Goal: Feedback & Contribution: Contribute content

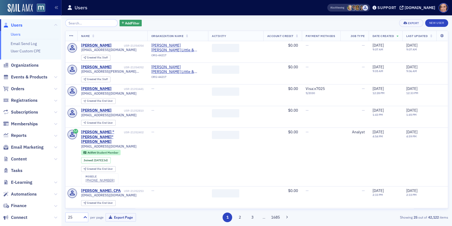
scroll to position [29, 0]
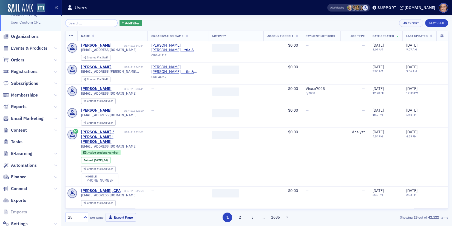
click at [55, 130] on icon at bounding box center [55, 130] width 3 height 3
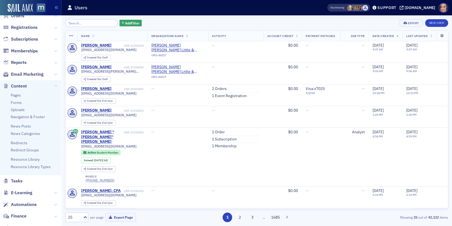
scroll to position [73, 0]
click at [31, 158] on link "Resource Library" at bounding box center [25, 158] width 29 height 5
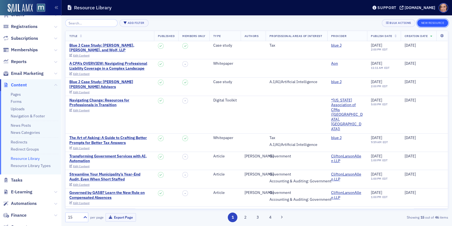
click at [426, 20] on button "New Resource" at bounding box center [432, 23] width 31 height 8
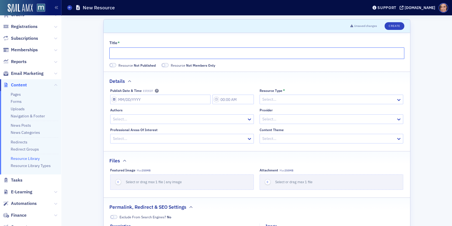
click at [207, 54] on input "Title *" at bounding box center [256, 53] width 295 height 12
paste input "AI Tax Research Solution Outlook Report"
type input "AI Tax Research Solution Outlook Report"
click at [112, 65] on span at bounding box center [111, 65] width 3 height 3
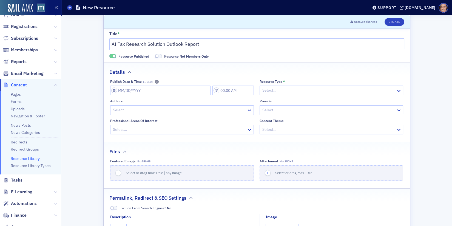
scroll to position [14, 0]
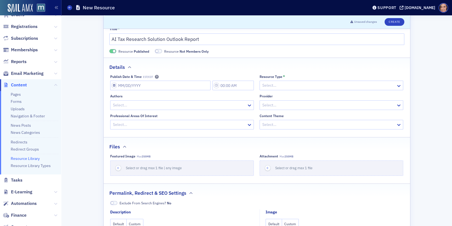
click at [201, 106] on div at bounding box center [179, 105] width 134 height 7
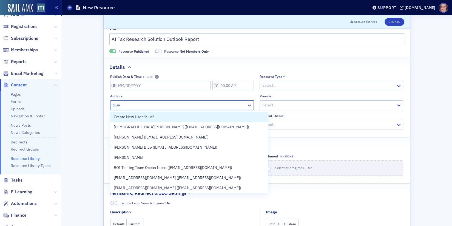
type input "blue"
click at [285, 103] on div at bounding box center [329, 105] width 134 height 7
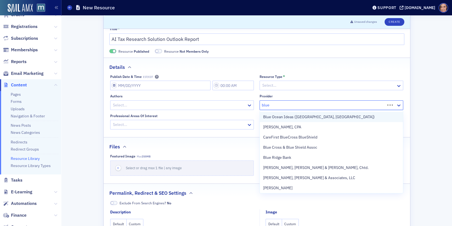
type input "blue j"
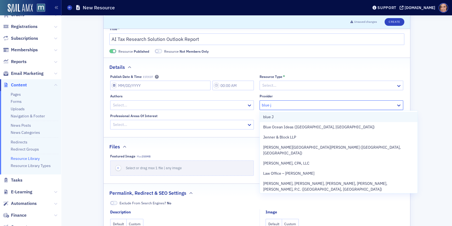
click at [284, 117] on div "blue J" at bounding box center [338, 117] width 151 height 6
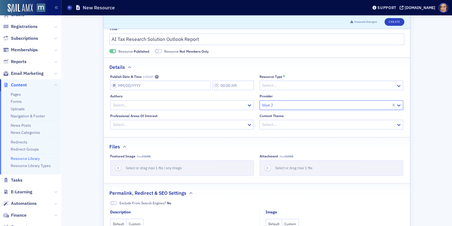
click at [284, 121] on div "Select…" at bounding box center [328, 125] width 136 height 8
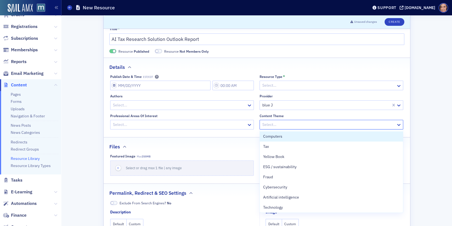
click at [206, 129] on fieldset "Details Publish Date & Time EST/EDT Resource Type * Select… Authors Select... P…" at bounding box center [257, 96] width 306 height 76
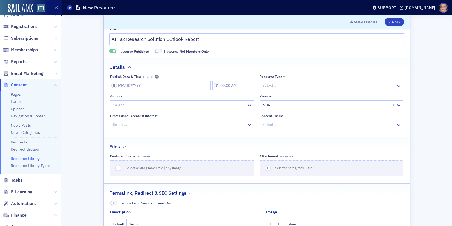
click at [203, 125] on div at bounding box center [179, 124] width 134 height 7
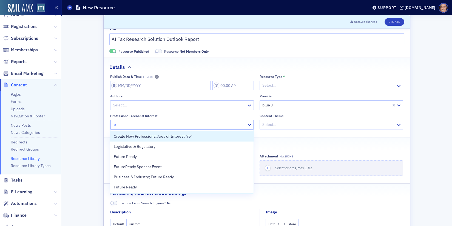
type input "r"
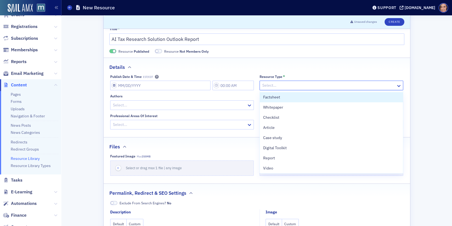
click at [267, 86] on div at bounding box center [329, 85] width 134 height 7
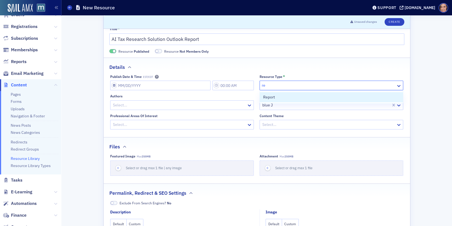
type input "rep"
click at [272, 98] on span "Report" at bounding box center [269, 97] width 12 height 6
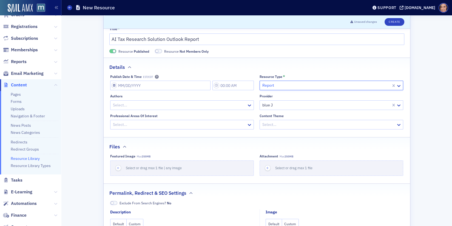
click at [278, 120] on div "Select…" at bounding box center [332, 125] width 144 height 10
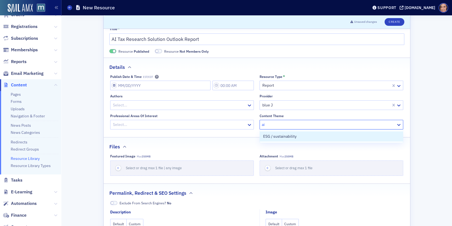
type input "a"
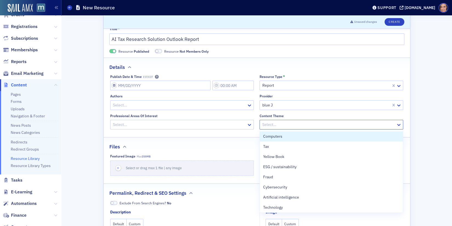
type input "A"
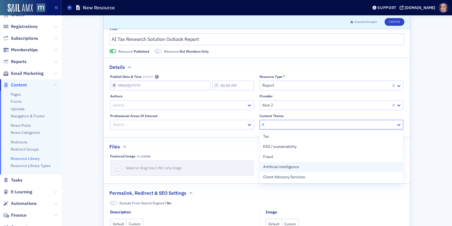
click at [284, 167] on span "Artificial intelligence" at bounding box center [281, 167] width 36 height 6
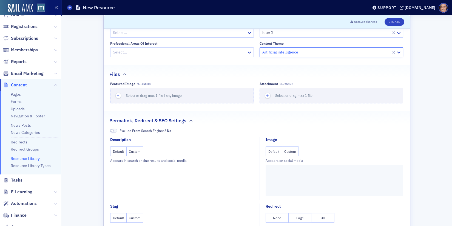
scroll to position [121, 0]
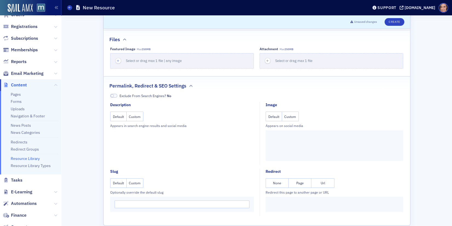
click at [132, 117] on button "Custom" at bounding box center [135, 117] width 17 height 10
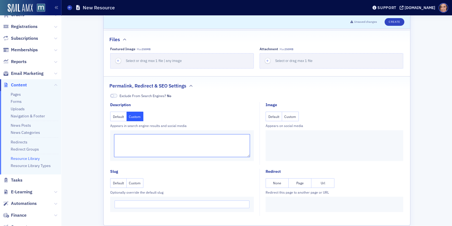
click at [138, 136] on textarea at bounding box center [182, 145] width 136 height 23
paste textarea "Co-produced by MACPA partners Blue J and [DOMAIN_NAME], this report highlights …"
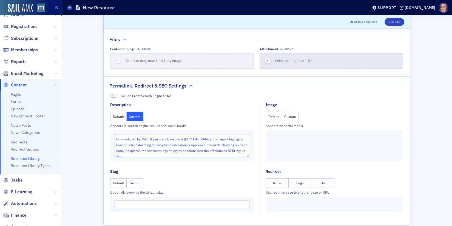
type textarea "Co-produced by MACPA partners Blue J and [DOMAIN_NAME], this report highlights …"
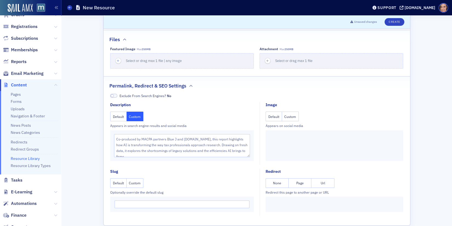
click at [289, 149] on div at bounding box center [335, 145] width 138 height 31
click at [290, 117] on button "Custom" at bounding box center [290, 117] width 17 height 10
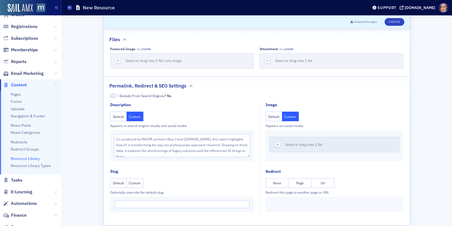
click at [296, 151] on div "Select or drag max 1 file" at bounding box center [335, 145] width 138 height 31
click at [294, 145] on span "Select or drag max 1 file" at bounding box center [303, 144] width 37 height 4
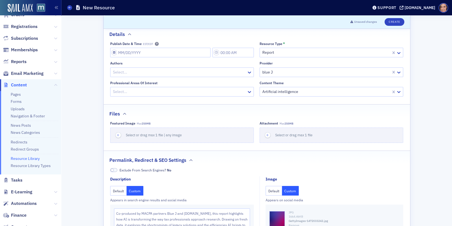
scroll to position [20, 0]
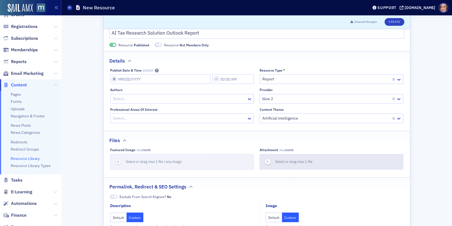
click at [334, 158] on button "Select or drag max 1 file" at bounding box center [332, 161] width 144 height 15
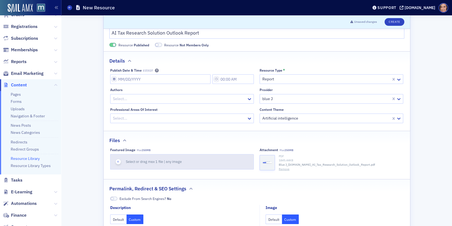
click at [217, 161] on button "Select or drag max 1 file | any image" at bounding box center [182, 161] width 144 height 15
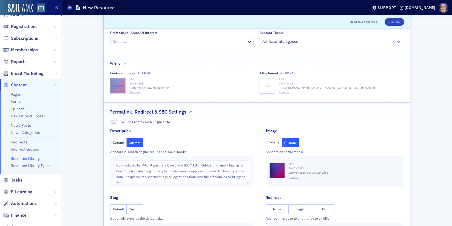
scroll to position [132, 0]
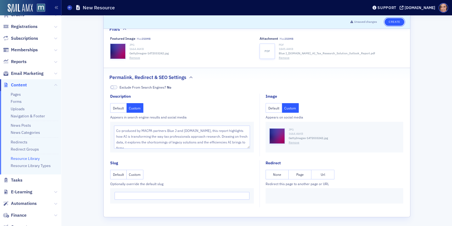
click at [400, 22] on button "Create" at bounding box center [394, 22] width 19 height 8
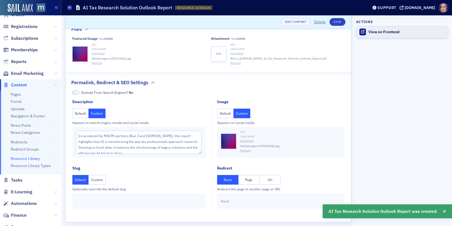
click at [389, 28] on link "View on Frontend" at bounding box center [402, 32] width 92 height 12
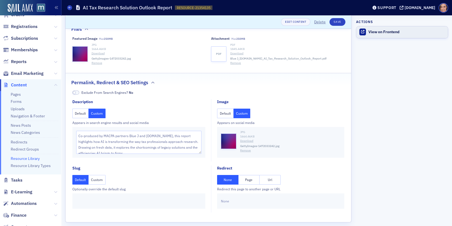
click at [372, 29] on link "View on Frontend" at bounding box center [402, 32] width 92 height 12
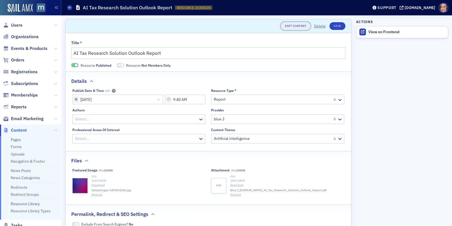
click at [302, 26] on link "Edit Content" at bounding box center [295, 26] width 29 height 8
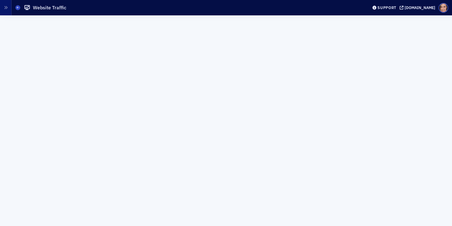
scroll to position [65, 0]
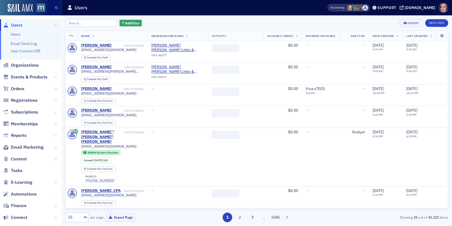
scroll to position [43, 0]
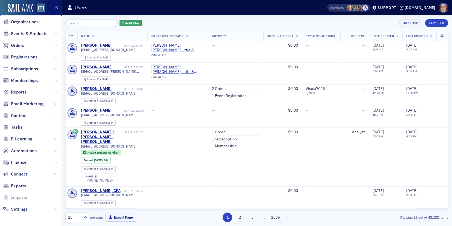
click at [57, 114] on icon at bounding box center [55, 115] width 3 height 3
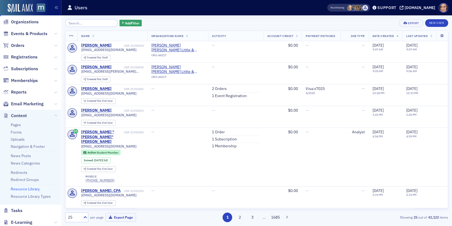
click at [32, 189] on link "Resource Library" at bounding box center [25, 188] width 29 height 5
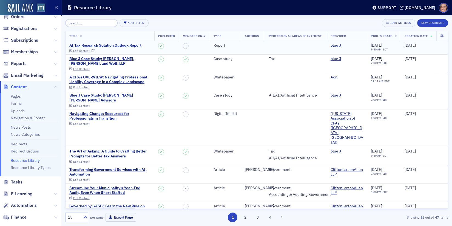
click at [102, 43] on div "AI Tax Research Solution Outlook Report" at bounding box center [105, 45] width 72 height 5
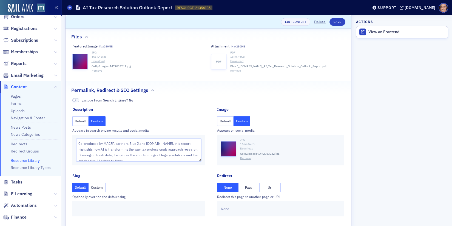
scroll to position [129, 0]
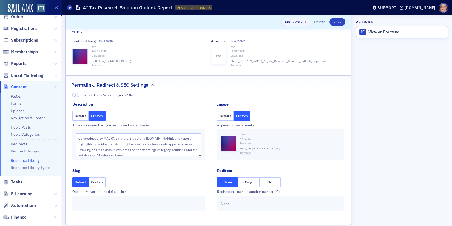
click at [244, 153] on button "Remove" at bounding box center [245, 153] width 11 height 4
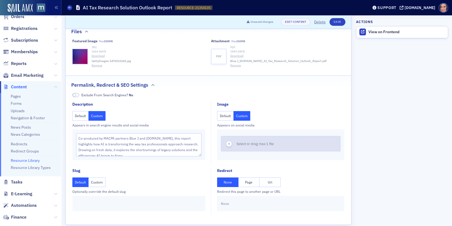
click at [241, 147] on button "Select or drag max 1 file" at bounding box center [280, 143] width 119 height 15
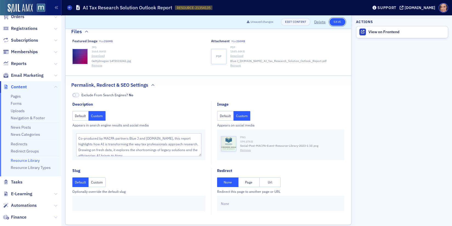
click at [335, 22] on button "Save" at bounding box center [337, 22] width 16 height 8
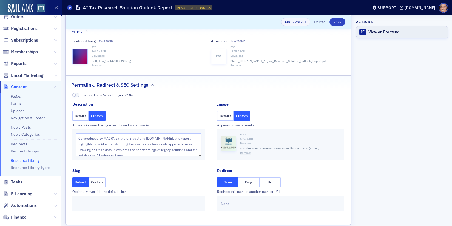
click at [368, 35] on link "View on Frontend" at bounding box center [402, 32] width 92 height 12
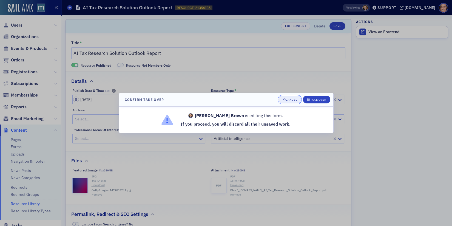
click at [289, 99] on div "Cancel" at bounding box center [291, 99] width 12 height 3
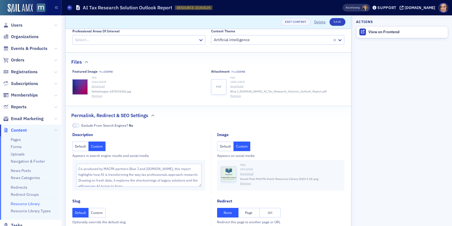
scroll to position [104, 0]
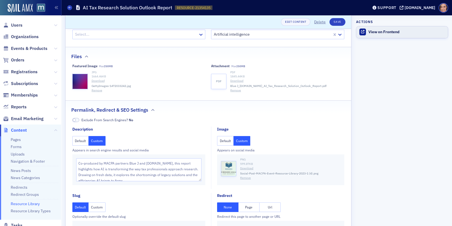
click at [385, 32] on div "View on Frontend" at bounding box center [406, 32] width 77 height 5
